Goal: Task Accomplishment & Management: Complete application form

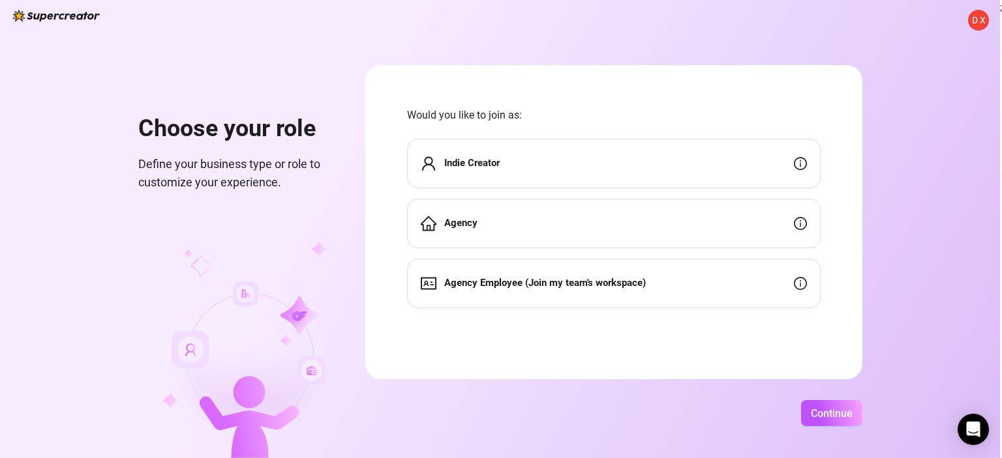
click at [774, 284] on div "Agency Employee (Join my team's workspace)" at bounding box center [613, 284] width 413 height 50
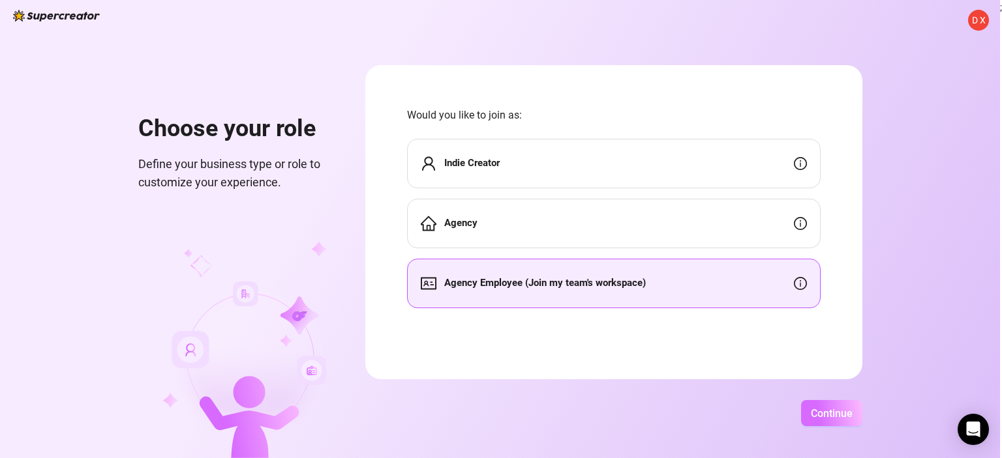
click at [822, 413] on span "Continue" at bounding box center [832, 414] width 42 height 12
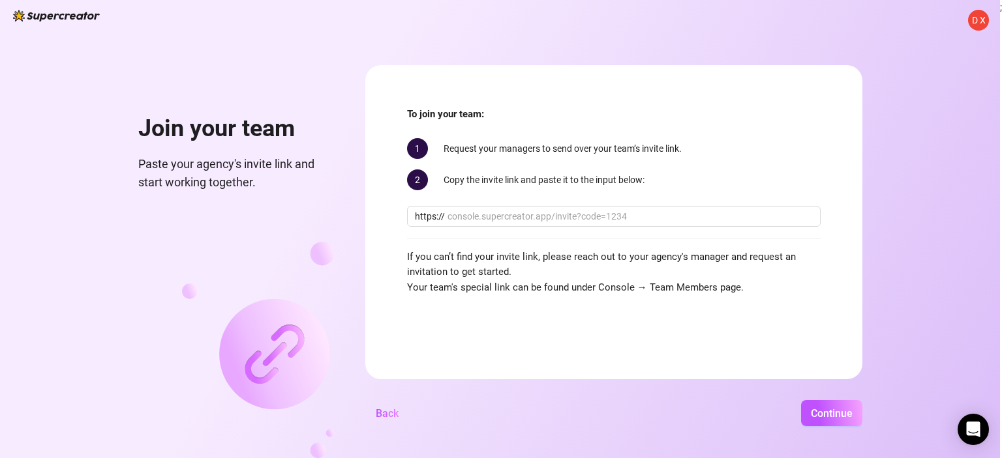
click at [254, 239] on div "Join your team Paste your agency's invite link and start working together." at bounding box center [236, 261] width 196 height 393
click at [512, 215] on input "text" at bounding box center [629, 216] width 365 height 14
paste input "[DOMAIN_NAME][URL]"
type input "[DOMAIN_NAME][URL]"
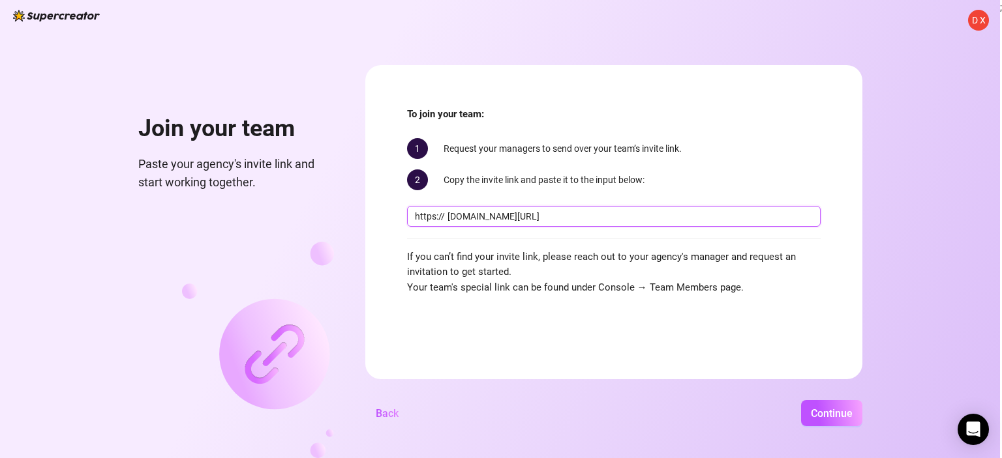
click at [801, 400] on button "Continue" at bounding box center [831, 413] width 61 height 26
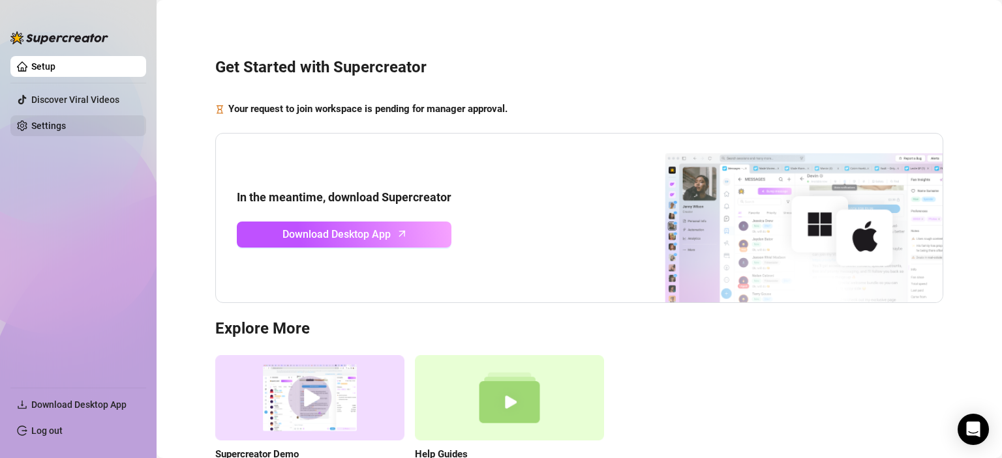
click at [61, 125] on link "Settings" at bounding box center [48, 126] width 35 height 10
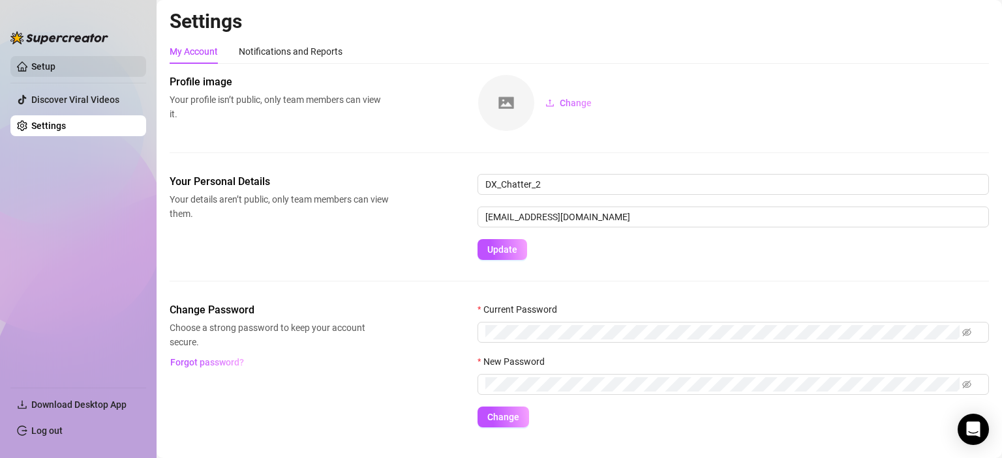
click at [55, 72] on link "Setup" at bounding box center [43, 66] width 24 height 10
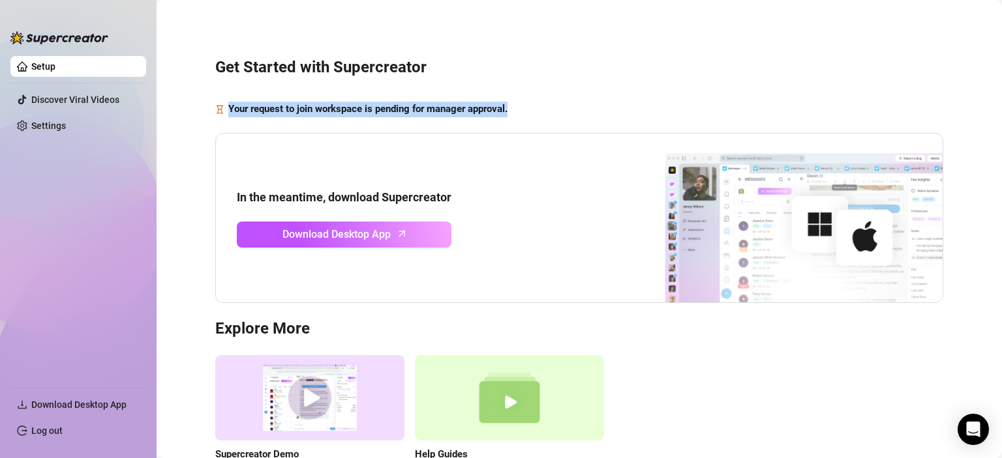
drag, startPoint x: 509, startPoint y: 109, endPoint x: 213, endPoint y: 119, distance: 296.2
click at [213, 119] on div "Get Started with Supercreator Your request to join workspace is pending for man…" at bounding box center [579, 267] width 819 height 517
copy strong "Your request to join workspace is pending for manager approval."
